Goal: Task Accomplishment & Management: Manage account settings

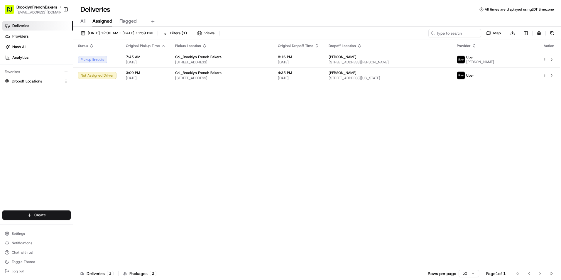
click at [36, 27] on link "Deliveries" at bounding box center [37, 25] width 71 height 9
click at [43, 214] on html "BrooklynFrenchBakers contact@brooklynfrenchbakers.com Toggle Sidebar Deliveries…" at bounding box center [280, 140] width 561 height 280
click at [92, 227] on link "Delivery" at bounding box center [105, 226] width 65 height 11
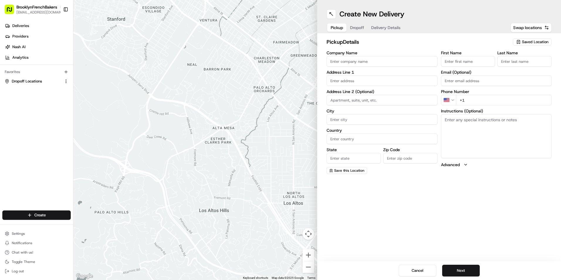
click at [536, 40] on span "Saved Location" at bounding box center [535, 41] width 26 height 5
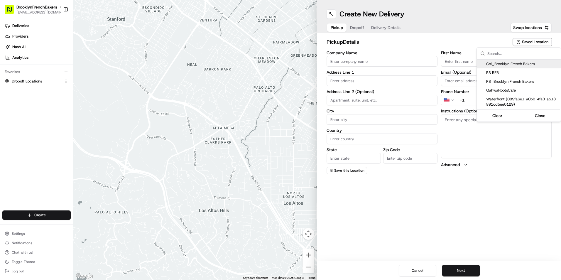
click at [506, 62] on span "Col_Brooklyn French Bakers" at bounding box center [522, 63] width 72 height 5
type input "Col_Brooklyn French Bakers"
type input "[STREET_ADDRESS]"
type input "[GEOGRAPHIC_DATA]"
type input "US"
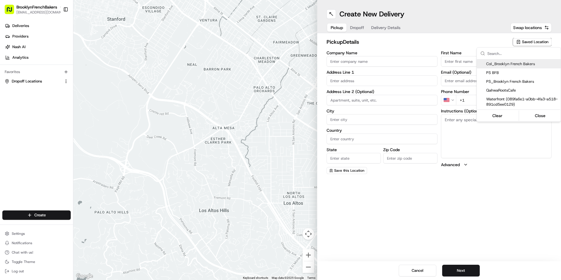
type input "NY"
type input "11231"
type input "BFB"
type input "Bakery"
type input "[PHONE_NUMBER]"
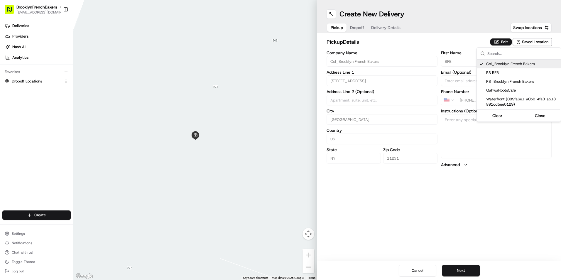
click at [359, 29] on html "BrooklynFrenchBakers contact@brooklynfrenchbakers.com Toggle Sidebar Deliveries…" at bounding box center [280, 140] width 561 height 280
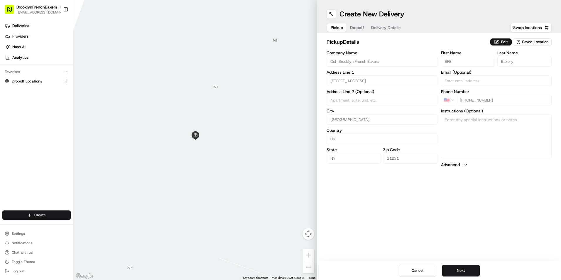
click at [359, 29] on span "Dropoff" at bounding box center [357, 28] width 14 height 6
click at [365, 62] on input "Company Name" at bounding box center [382, 61] width 111 height 11
type input "Anja"
click at [457, 59] on input "First Name" at bounding box center [468, 61] width 54 height 11
type input "Anja"
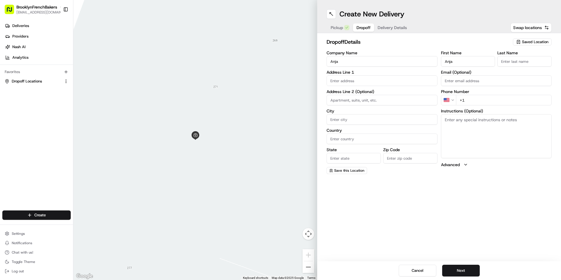
click at [516, 64] on input "Last Name" at bounding box center [524, 61] width 54 height 11
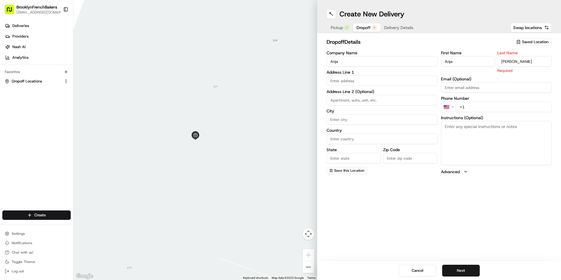
type input "BOSSOW"
click at [472, 90] on div "First Name Anja Last Name BOSSOW Required Email (Optional) Phone Number US +1 I…" at bounding box center [496, 113] width 111 height 124
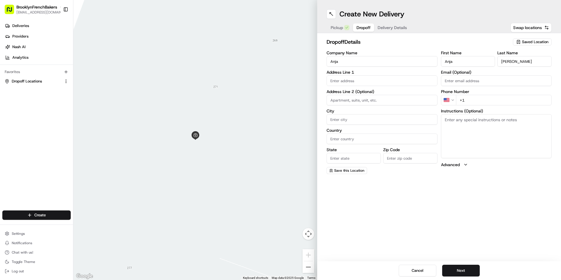
click at [437, 91] on label "Address Line 2 (Optional)" at bounding box center [382, 92] width 111 height 4
click at [367, 80] on input "text" at bounding box center [382, 80] width 111 height 11
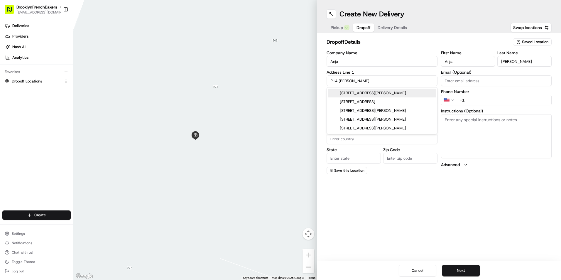
click at [367, 91] on div "214 Duffield Street, Brooklyn, NY" at bounding box center [382, 93] width 108 height 9
type input "[STREET_ADDRESS][PERSON_NAME]"
type input "[GEOGRAPHIC_DATA]"
type input "United States"
type input "NY"
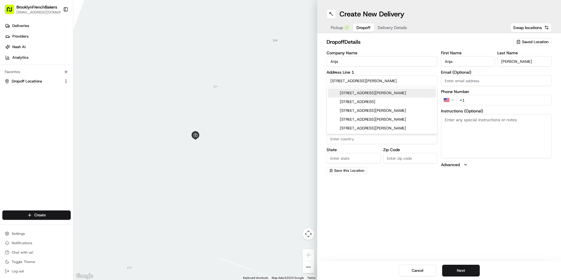
type input "11201"
type input "214 Duffield Street"
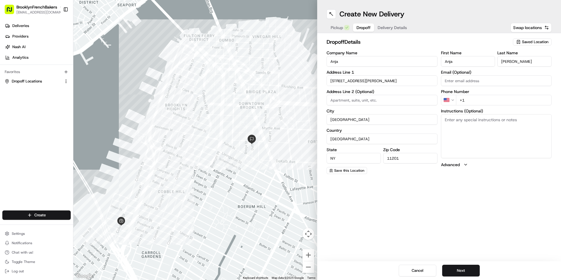
click at [504, 98] on input "+1" at bounding box center [504, 100] width 96 height 11
type input "+1 917 749 0897"
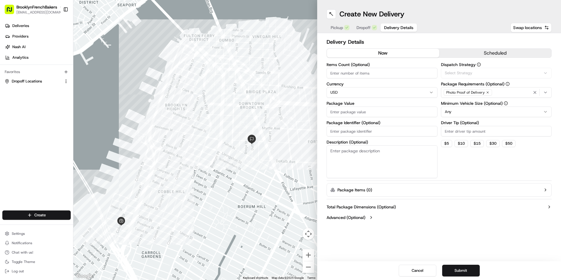
click at [395, 30] on span "Delivery Details" at bounding box center [398, 28] width 29 height 6
click at [461, 111] on html "BrooklynFrenchBakers contact@brooklynfrenchbakers.com Toggle Sidebar Deliveries…" at bounding box center [280, 140] width 561 height 280
click at [385, 116] on input "Package Value" at bounding box center [382, 112] width 111 height 11
type input "60"
click at [379, 163] on textarea "Description (Optional)" at bounding box center [382, 161] width 111 height 33
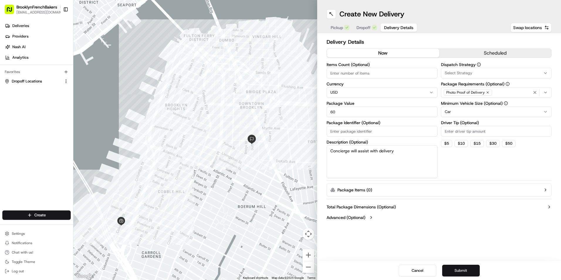
type textarea "Concierge will assist with delivery"
click at [456, 269] on button "Submit" at bounding box center [461, 271] width 38 height 12
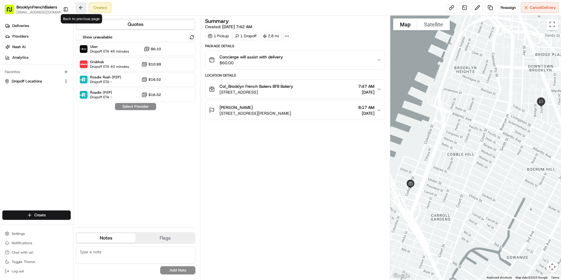
click at [78, 8] on button at bounding box center [81, 7] width 11 height 11
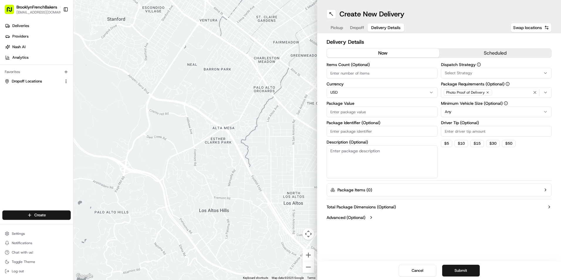
click at [390, 28] on span "Delivery Details" at bounding box center [385, 28] width 29 height 6
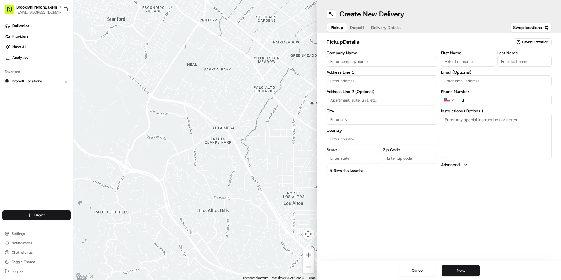
click at [341, 30] on span "Pickup" at bounding box center [337, 28] width 12 height 6
click at [524, 43] on span "Saved Location" at bounding box center [535, 41] width 26 height 5
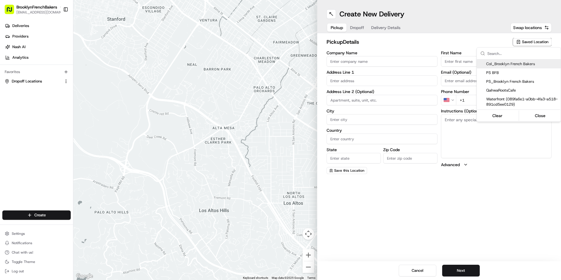
click at [505, 66] on span "Col_Brooklyn French Bakers" at bounding box center [522, 63] width 72 height 5
type input "Col_Brooklyn French Bakers"
type input "[STREET_ADDRESS]"
type input "[GEOGRAPHIC_DATA]"
type input "US"
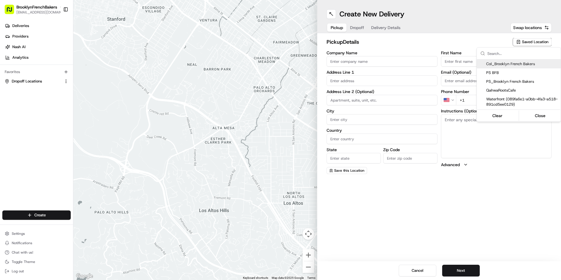
type input "NY"
type input "11231"
type input "BFB"
type input "Bakery"
type input "[PHONE_NUMBER]"
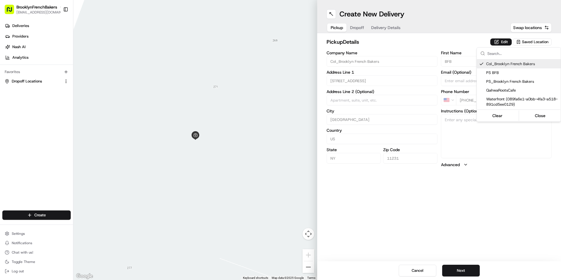
click at [357, 31] on html "BrooklynFrenchBakers contact@brooklynfrenchbakers.com Toggle Sidebar Deliveries…" at bounding box center [280, 140] width 561 height 280
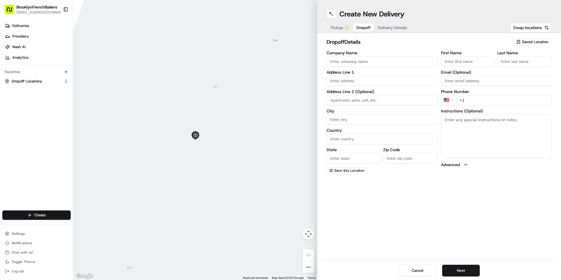
click at [357, 29] on span "Dropoff" at bounding box center [364, 28] width 14 height 6
click at [377, 60] on input "Company Name" at bounding box center [382, 61] width 111 height 11
type input "Anja"
type input "214 Duffield Street"
type input "[GEOGRAPHIC_DATA]"
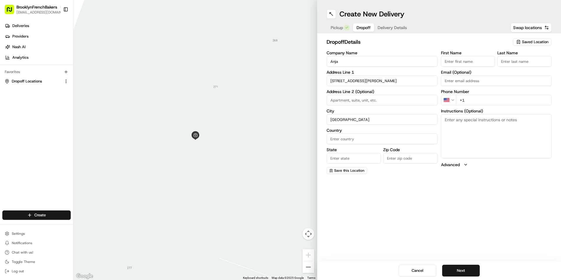
type input "United States"
type input "NY"
type input "11201"
type input "Anja"
type input "BOSSOW"
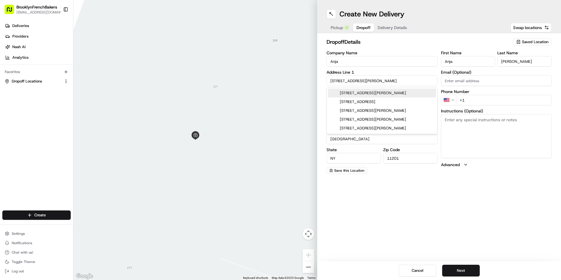
click at [391, 29] on span "Delivery Details" at bounding box center [392, 28] width 29 height 6
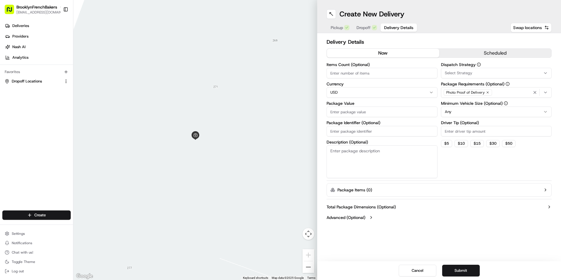
click at [458, 53] on button "scheduled" at bounding box center [495, 53] width 112 height 9
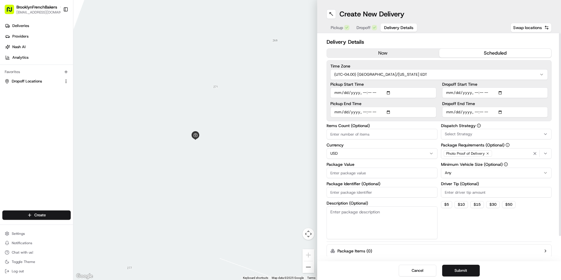
click at [502, 92] on input "Dropoff Start Time" at bounding box center [495, 92] width 106 height 11
type input "2025-08-16T10:50"
click at [548, 89] on div "Time Zone (UTC-04.00) America/New York EDT Pickup Start Time Pickup End Time Dr…" at bounding box center [439, 90] width 225 height 61
click at [501, 111] on input "Dropoff End Time" at bounding box center [495, 112] width 106 height 11
type input "2025-08-16T11:15"
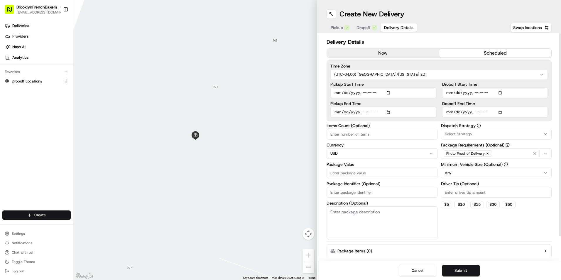
click at [546, 104] on label "Dropoff End Time" at bounding box center [495, 104] width 106 height 4
click at [546, 107] on input "Dropoff End Time" at bounding box center [495, 112] width 106 height 11
click at [372, 175] on input "Package Value" at bounding box center [382, 173] width 111 height 11
type input "80"
click at [456, 271] on button "Submit" at bounding box center [461, 271] width 38 height 12
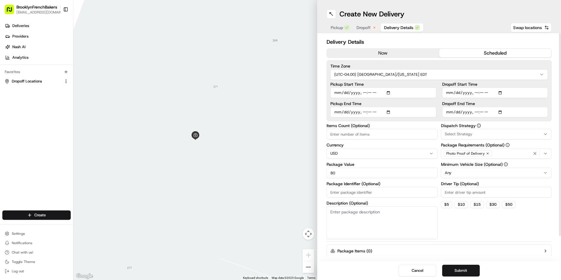
click at [363, 27] on span "Dropoff" at bounding box center [364, 28] width 14 height 6
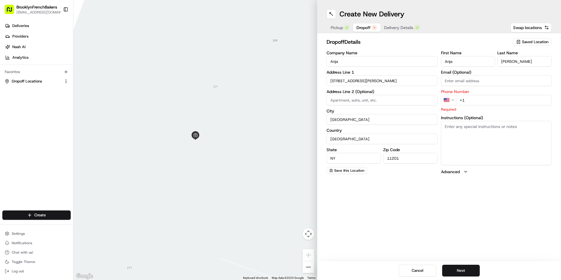
click at [476, 102] on input "+1" at bounding box center [504, 100] width 96 height 11
type input "+1 917 749 0897"
click at [482, 203] on div "Create New Delivery Pickup Dropoff Delivery Details Swap locations dropoff Deta…" at bounding box center [439, 140] width 244 height 280
click at [460, 271] on button "Next" at bounding box center [461, 271] width 38 height 12
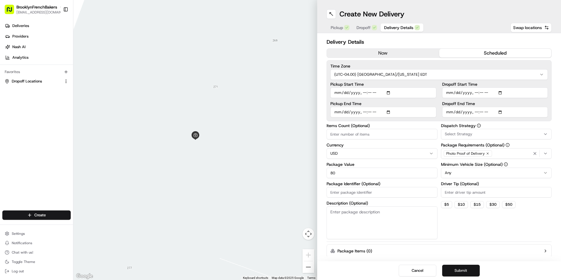
click at [460, 271] on button "Submit" at bounding box center [461, 271] width 38 height 12
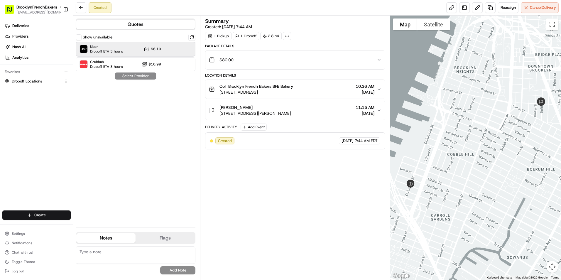
click at [125, 49] on div "Uber Dropoff ETA 3 hours $6.10" at bounding box center [136, 49] width 120 height 14
click at [79, 7] on button at bounding box center [81, 7] width 11 height 11
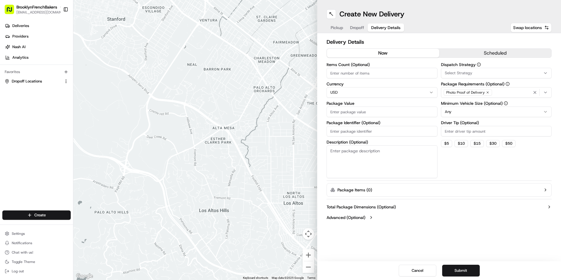
click at [387, 28] on span "Delivery Details" at bounding box center [385, 28] width 29 height 6
click at [338, 30] on span "Pickup" at bounding box center [337, 28] width 12 height 6
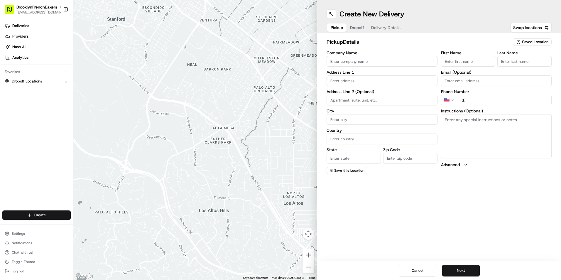
click at [521, 42] on div "Saved Location" at bounding box center [532, 41] width 39 height 7
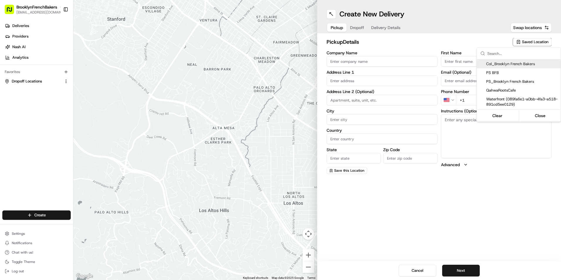
click at [508, 65] on span "Col_Brooklyn French Bakers" at bounding box center [522, 63] width 72 height 5
type input "Col_Brooklyn French Bakers"
type input "[STREET_ADDRESS]"
type input "[GEOGRAPHIC_DATA]"
type input "US"
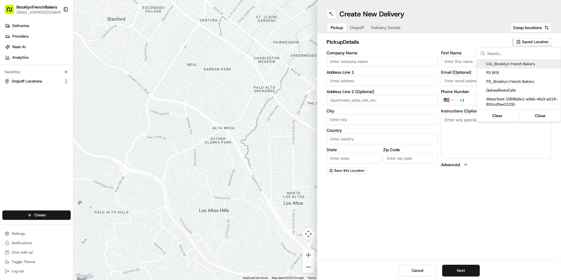
type input "NY"
type input "11231"
type input "BFB"
type input "Bakery"
type input "[PHONE_NUMBER]"
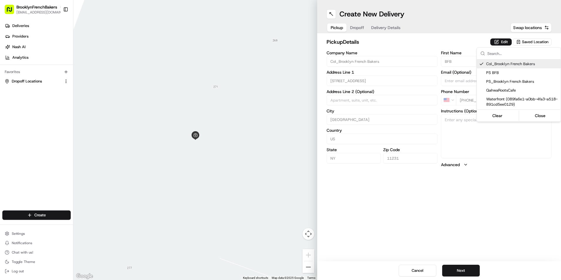
click at [361, 31] on html "BrooklynFrenchBakers contact@brooklynfrenchbakers.com Toggle Sidebar Deliveries…" at bounding box center [280, 140] width 561 height 280
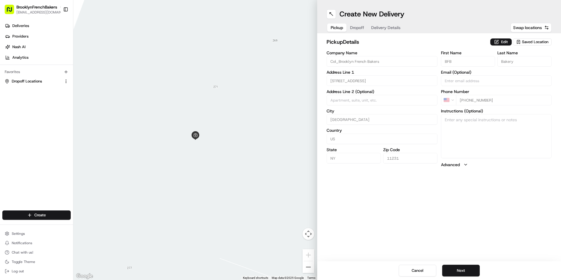
click at [360, 30] on span "Dropoff" at bounding box center [357, 28] width 14 height 6
click at [358, 62] on input "Company Name" at bounding box center [382, 61] width 111 height 11
type input "Anja"
type input "214 Duffield Street"
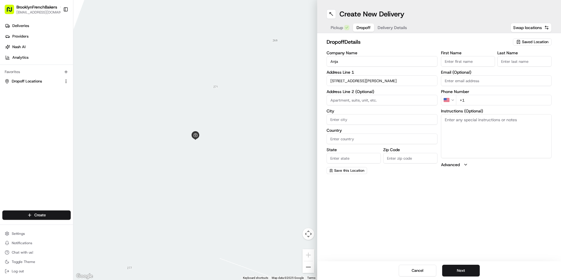
type input "[GEOGRAPHIC_DATA]"
type input "United States"
type input "NY"
type input "11201"
type input "Anja"
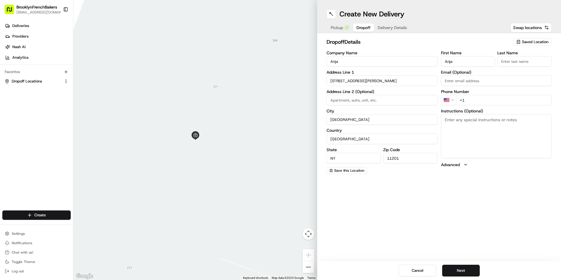
type input "BOSSOW"
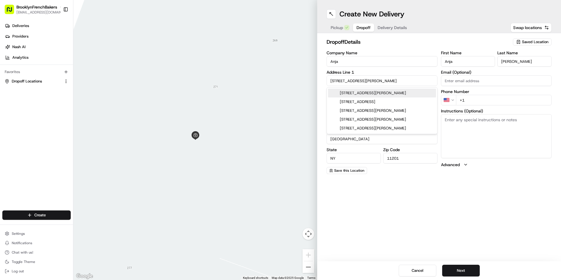
click at [476, 102] on input "+1" at bounding box center [504, 100] width 96 height 11
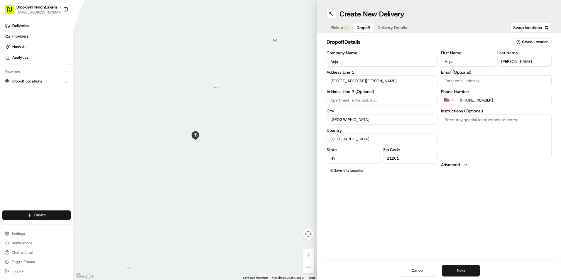
type input "+1 917 089 7"
click at [403, 26] on span "Delivery Details" at bounding box center [392, 28] width 29 height 6
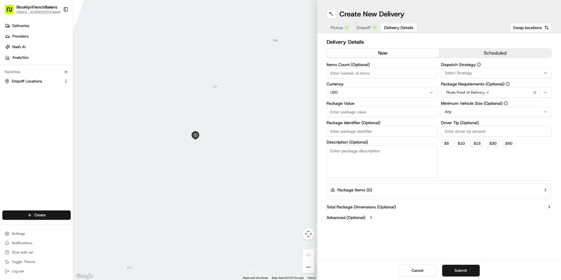
click at [403, 26] on span "Delivery Details" at bounding box center [398, 28] width 29 height 6
click at [485, 114] on html "BrooklynFrenchBakers contact@brooklynfrenchbakers.com Toggle Sidebar Deliveries…" at bounding box center [280, 140] width 561 height 280
click at [464, 54] on button "scheduled" at bounding box center [495, 53] width 112 height 9
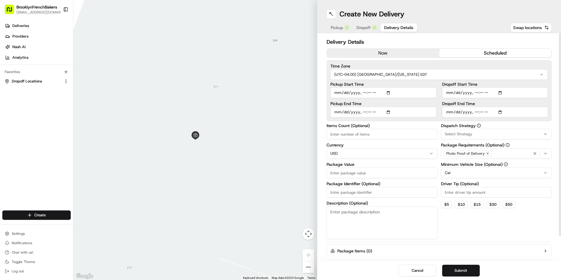
click at [500, 92] on input "Dropoff Start Time" at bounding box center [495, 92] width 106 height 11
type input "2025-08-16T10:50"
click at [536, 81] on div "Time Zone (UTC-04.00) America/New York EDT Pickup Start Time Pickup End Time Dr…" at bounding box center [439, 90] width 225 height 61
click at [500, 112] on input "Dropoff End Time" at bounding box center [495, 112] width 106 height 11
click at [483, 111] on input "Dropoff End Time" at bounding box center [495, 112] width 106 height 11
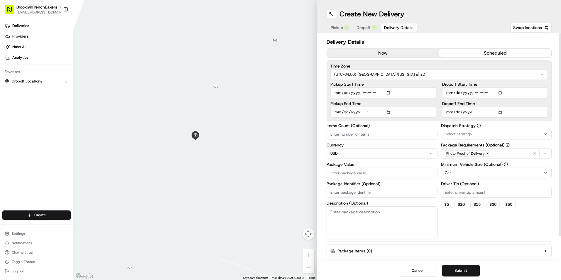
type input "2025-08-16T11:15"
click at [512, 102] on label "Dropoff End Time" at bounding box center [495, 104] width 106 height 4
click at [512, 107] on input "Dropoff End Time" at bounding box center [495, 112] width 106 height 11
click at [360, 175] on input "Package Value" at bounding box center [382, 173] width 111 height 11
type input "80"
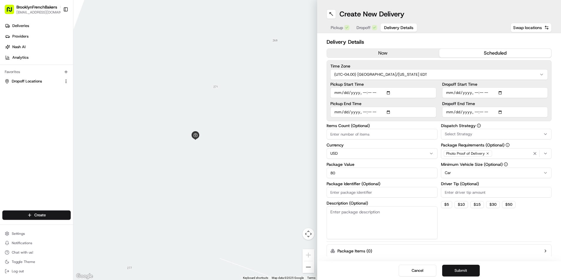
click at [457, 270] on button "Submit" at bounding box center [461, 271] width 38 height 12
click at [366, 28] on span "Dropoff" at bounding box center [364, 28] width 14 height 6
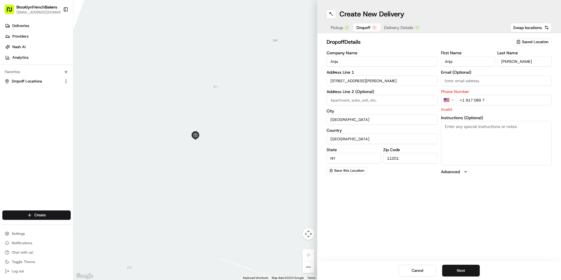
click at [494, 102] on input "+1 917 089 7" at bounding box center [504, 100] width 96 height 11
click at [476, 100] on input "+1 917 089 7" at bounding box center [504, 100] width 96 height 11
type input "+1 917 749 0897"
click at [384, 99] on input at bounding box center [382, 100] width 111 height 11
type input "ap 35E"
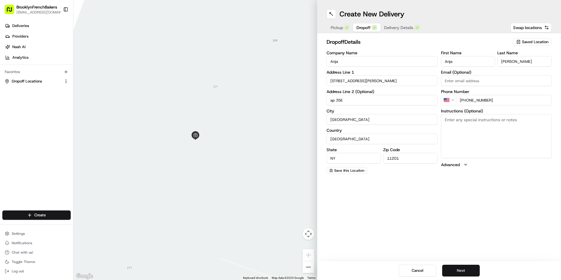
click at [463, 269] on button "Next" at bounding box center [461, 271] width 38 height 12
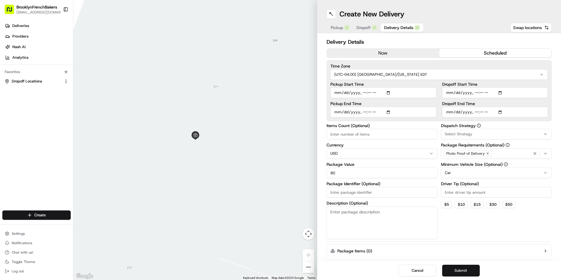
click at [463, 269] on button "Submit" at bounding box center [461, 271] width 38 height 12
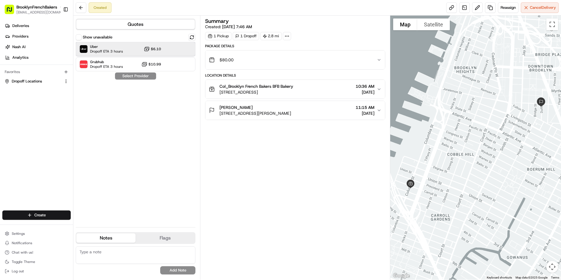
click at [99, 50] on span "Dropoff ETA 3 hours" at bounding box center [106, 51] width 33 height 5
click at [374, 63] on div "$80.00" at bounding box center [293, 60] width 168 height 12
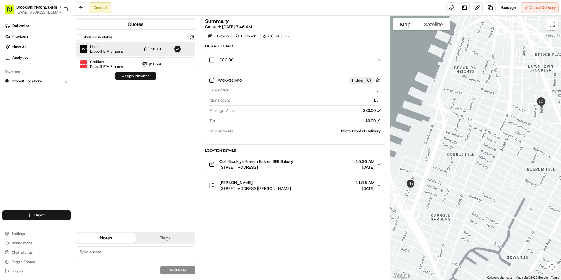
click at [374, 63] on div "$80.00" at bounding box center [293, 60] width 168 height 12
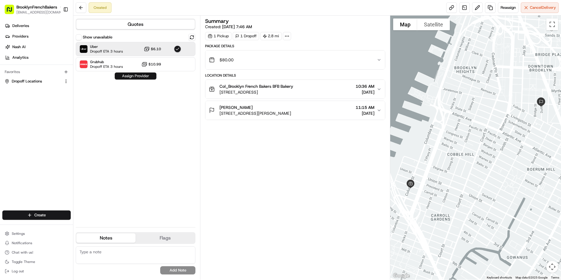
click at [146, 75] on button "Assign Provider" at bounding box center [136, 75] width 42 height 7
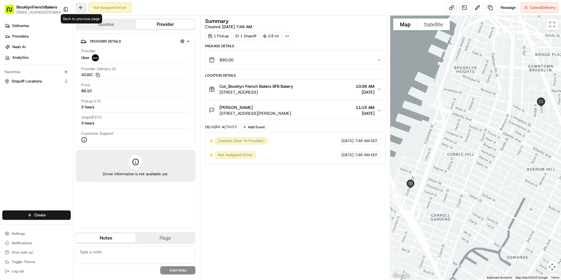
click at [79, 6] on button at bounding box center [81, 7] width 11 height 11
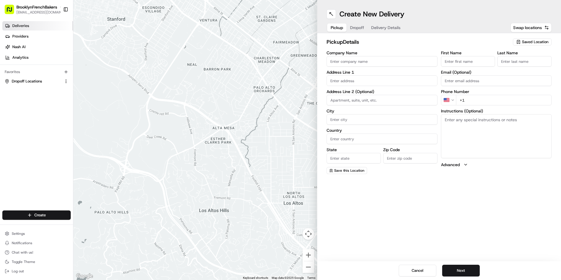
click at [55, 25] on link "Deliveries" at bounding box center [37, 25] width 71 height 9
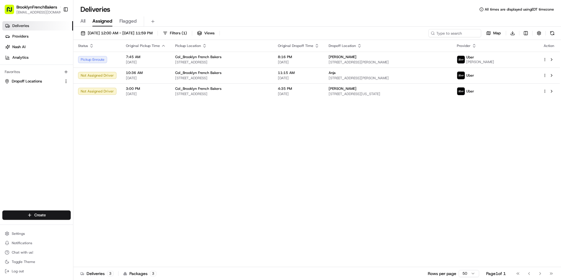
click at [84, 20] on span "All" at bounding box center [82, 21] width 5 height 7
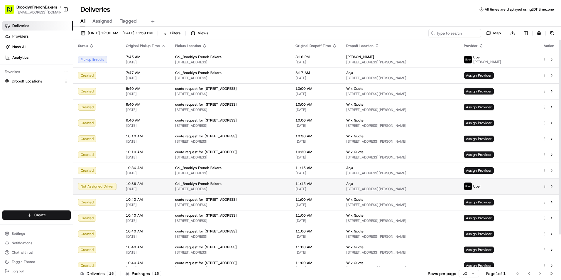
scroll to position [38, 0]
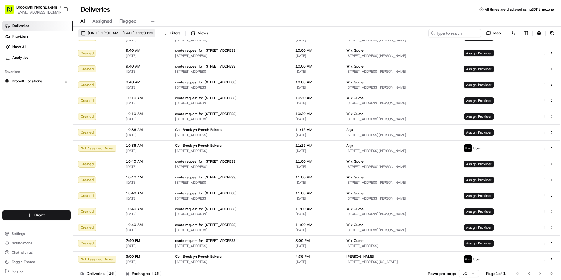
click at [153, 33] on span "[DATE] 12:00 AM - [DATE] 11:59 PM" at bounding box center [120, 33] width 65 height 5
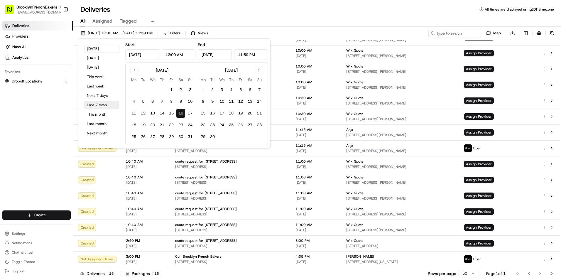
click at [96, 104] on button "Last 7 days" at bounding box center [101, 105] width 35 height 8
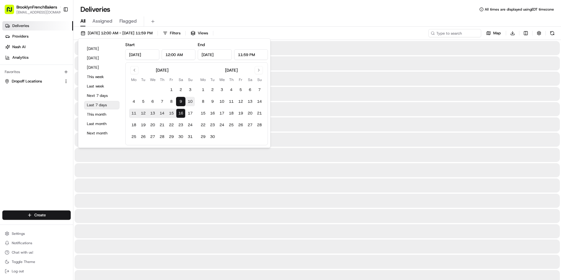
type input "[DATE]"
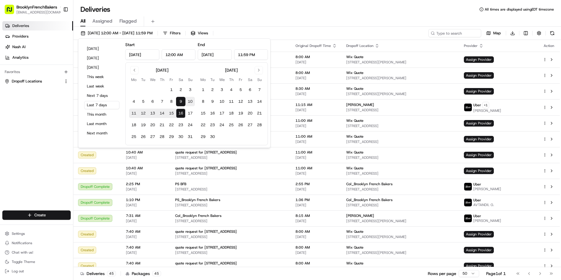
click at [202, 12] on div "Deliveries All times are displayed using EDT timezone" at bounding box center [317, 9] width 488 height 9
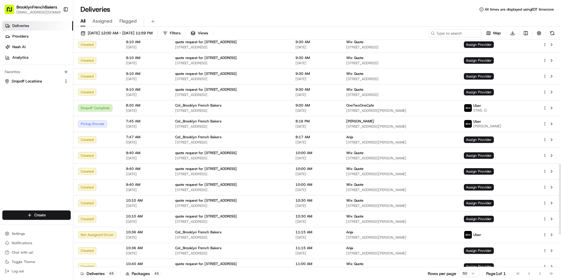
scroll to position [395, 0]
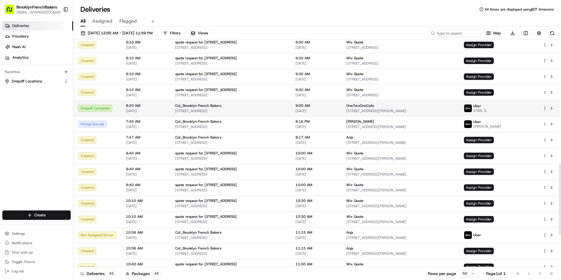
click at [545, 107] on html "BrooklynFrenchBakers [EMAIL_ADDRESS][DOMAIN_NAME] Toggle Sidebar Deliveries Pro…" at bounding box center [280, 140] width 561 height 280
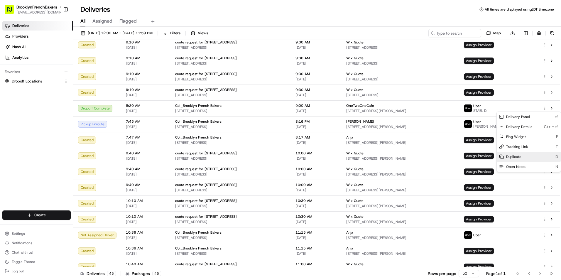
click at [517, 155] on span "Duplicate" at bounding box center [513, 156] width 15 height 5
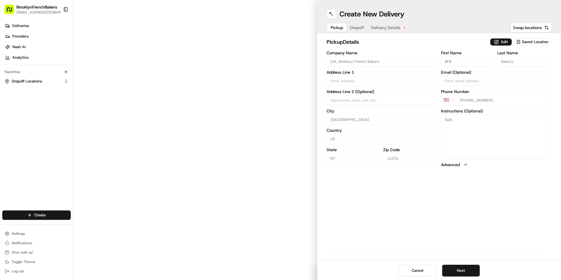
type input "[STREET_ADDRESS]"
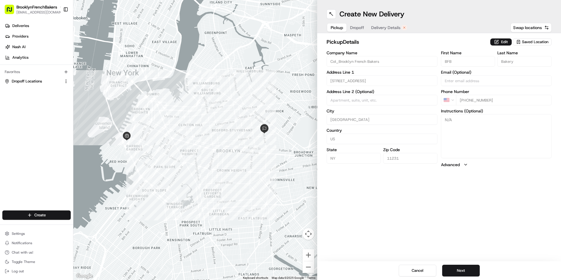
click at [389, 27] on span "Delivery Details" at bounding box center [385, 28] width 29 height 6
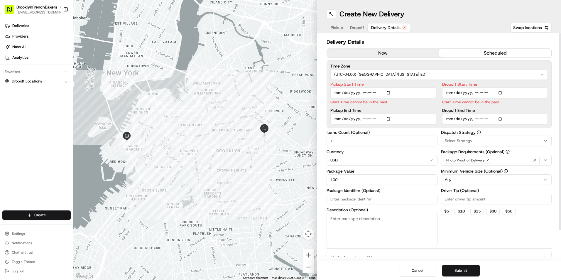
click at [390, 94] on input "Pickup Start Time" at bounding box center [383, 92] width 106 height 11
type input "[DATE]T08:20"
click at [456, 92] on input "Dropoff Start Time" at bounding box center [495, 92] width 106 height 11
type input "[DATE]T09:00"
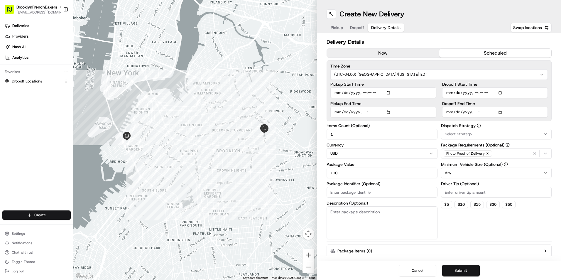
click at [462, 272] on button "Submit" at bounding box center [461, 271] width 38 height 12
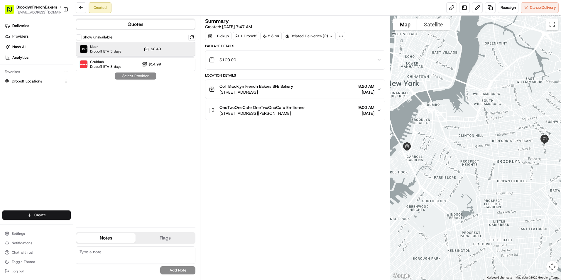
click at [122, 45] on div "Uber Dropoff ETA 3 days $8.49" at bounding box center [136, 49] width 120 height 14
click at [137, 77] on button "Assign Provider" at bounding box center [136, 75] width 42 height 7
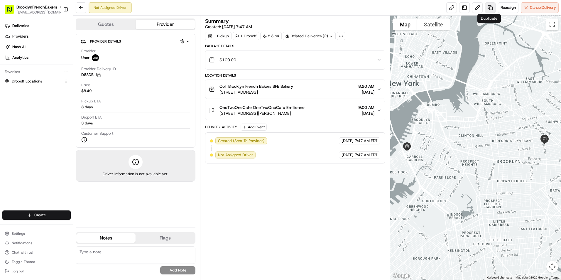
click at [491, 5] on link at bounding box center [490, 7] width 11 height 11
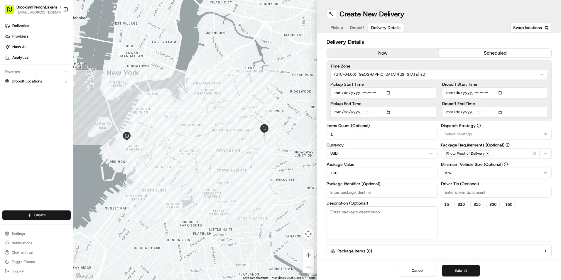
click at [390, 27] on span "Delivery Details" at bounding box center [385, 28] width 29 height 6
click at [345, 94] on input "Pickup Start Time" at bounding box center [383, 92] width 106 height 11
click at [389, 93] on input "Pickup Start Time" at bounding box center [383, 92] width 106 height 11
type input "[DATE]T08:20"
click at [458, 92] on input "Dropoff Start Time" at bounding box center [495, 92] width 106 height 11
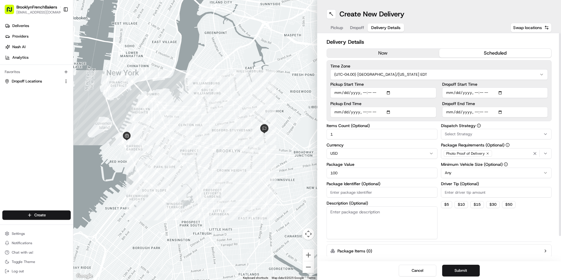
type input "[DATE]T09:00"
click at [462, 271] on button "Submit" at bounding box center [461, 271] width 38 height 12
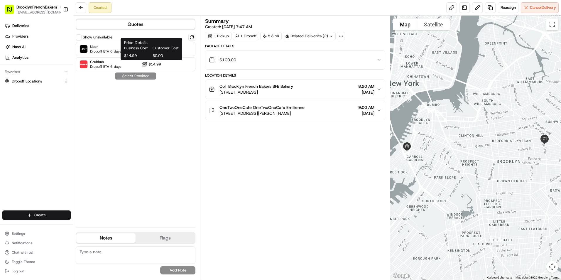
click at [126, 53] on div "Business Cost Customer Cost $14.99 $0.00" at bounding box center [151, 51] width 55 height 13
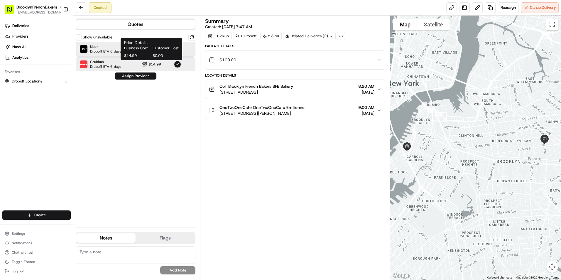
click at [105, 50] on span "Dropoff ETA 6 days" at bounding box center [105, 51] width 31 height 5
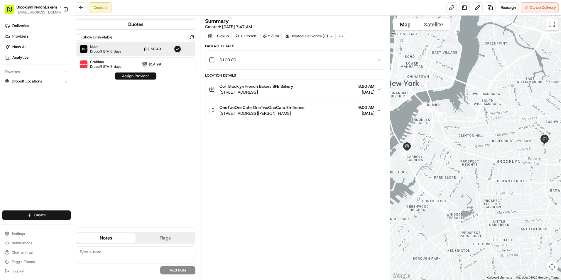
click at [132, 76] on button "Assign Provider" at bounding box center [136, 75] width 42 height 7
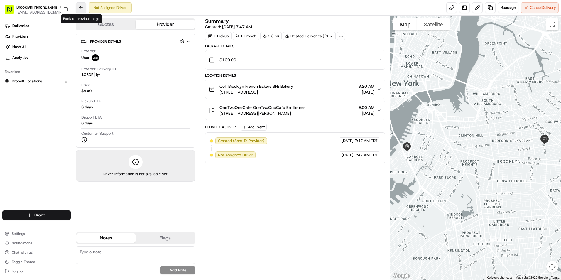
click at [81, 7] on button at bounding box center [81, 7] width 11 height 11
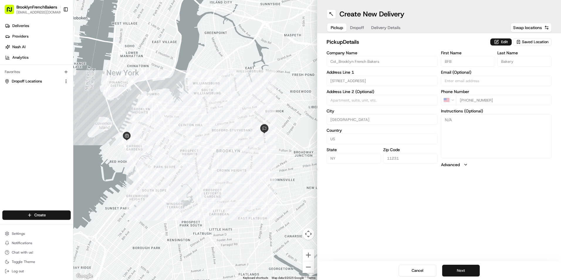
click at [460, 270] on button "Next" at bounding box center [461, 271] width 38 height 12
click at [48, 26] on link "Deliveries" at bounding box center [37, 25] width 71 height 9
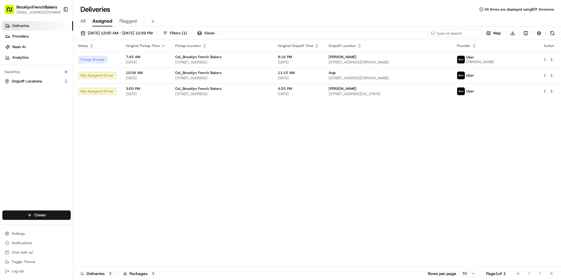
click at [84, 22] on span "All" at bounding box center [82, 21] width 5 height 7
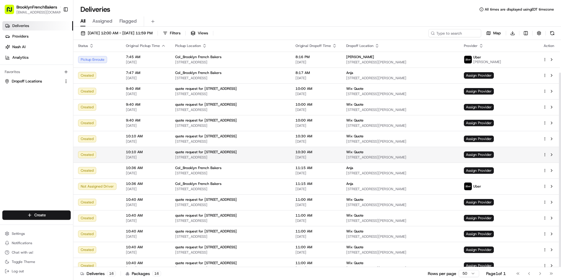
scroll to position [38, 0]
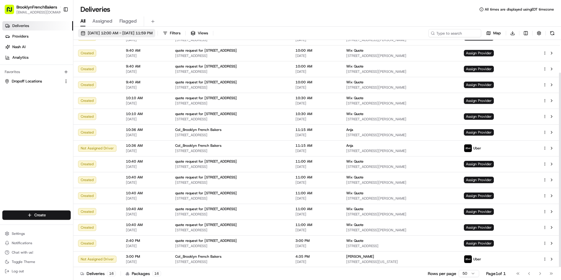
click at [153, 33] on span "[DATE] 12:00 AM - [DATE] 11:59 PM" at bounding box center [120, 33] width 65 height 5
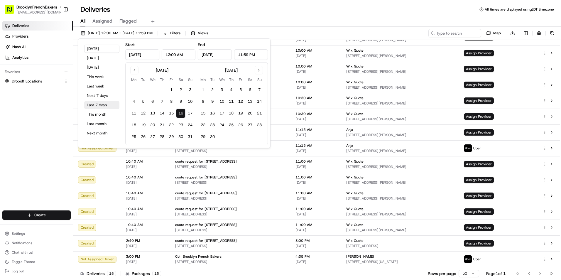
click at [99, 102] on button "Last 7 days" at bounding box center [101, 105] width 35 height 8
type input "[DATE]"
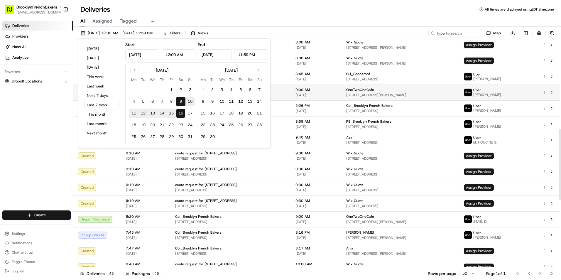
scroll to position [286, 0]
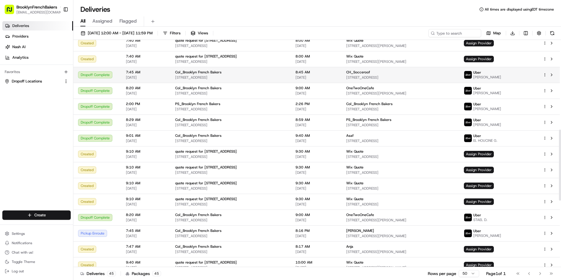
click at [546, 75] on html "BrooklynFrenchBakers [EMAIL_ADDRESS][DOMAIN_NAME] Toggle Sidebar Deliveries Pro…" at bounding box center [280, 140] width 561 height 280
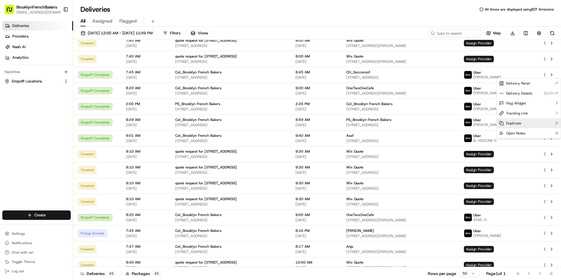
click at [510, 124] on span "Duplicate" at bounding box center [513, 123] width 15 height 5
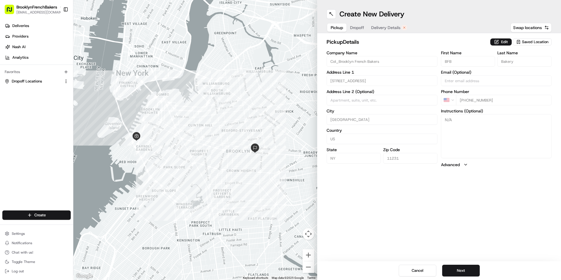
click at [383, 28] on span "Delivery Details" at bounding box center [385, 28] width 29 height 6
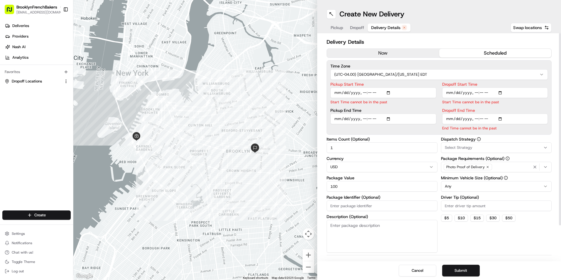
click at [343, 93] on input "Pickup Start Time" at bounding box center [383, 92] width 106 height 11
click at [389, 92] on input "Pickup Start Time" at bounding box center [383, 92] width 106 height 11
click at [457, 93] on input "Dropoff Start Time" at bounding box center [495, 92] width 106 height 11
type input "2025-08-19T07:45"
type input "[DATE]T08:20"
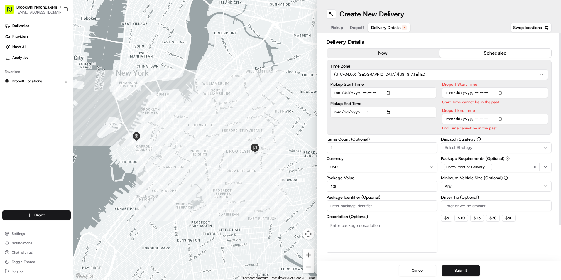
click at [456, 119] on input "Dropoff End Time" at bounding box center [495, 119] width 106 height 11
type input "2025-08-19T08:45"
click at [459, 271] on button "Submit" at bounding box center [461, 271] width 38 height 12
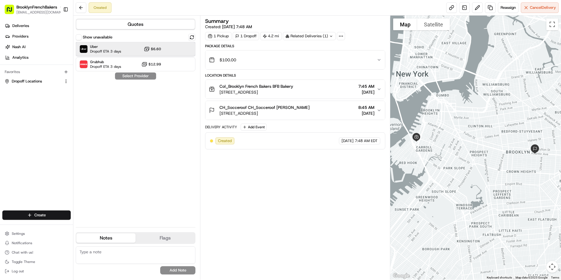
click at [127, 47] on div "Uber Dropoff ETA 3 days $6.60" at bounding box center [136, 49] width 120 height 14
click at [143, 76] on button "Assign Provider" at bounding box center [136, 75] width 42 height 7
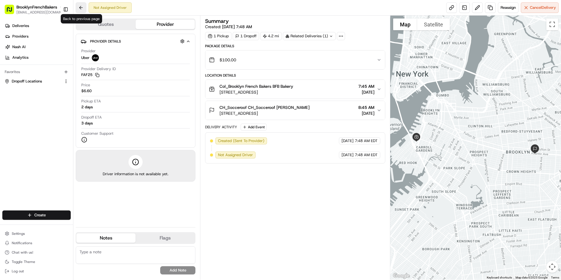
click at [81, 9] on button at bounding box center [81, 7] width 11 height 11
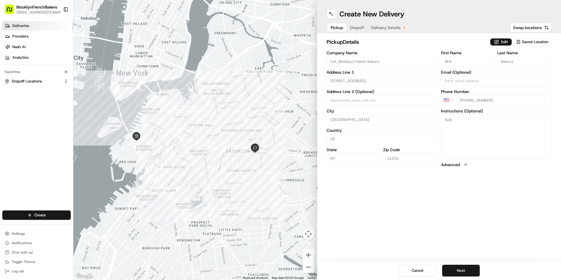
click at [37, 26] on link "Deliveries" at bounding box center [37, 25] width 71 height 9
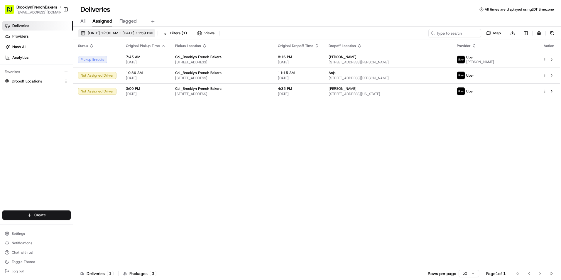
click at [97, 35] on span "[DATE] 12:00 AM - [DATE] 11:59 PM" at bounding box center [120, 33] width 65 height 5
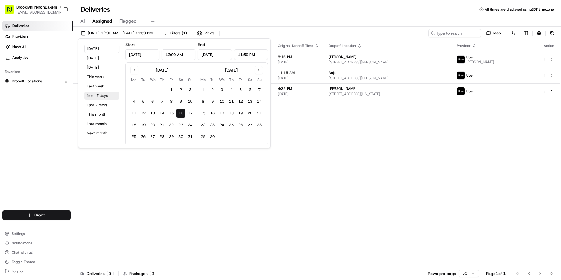
click at [94, 94] on button "Next 7 days" at bounding box center [101, 96] width 35 height 8
type input "Aug 23, 2025"
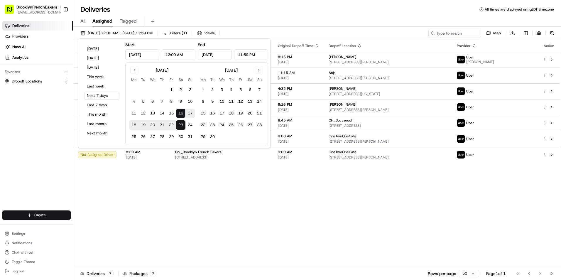
click at [212, 208] on div "Status Original Pickup Time Pickup Location Original Dropoff Time Dropoff Locat…" at bounding box center [316, 153] width 487 height 227
